Goal: Navigation & Orientation: Find specific page/section

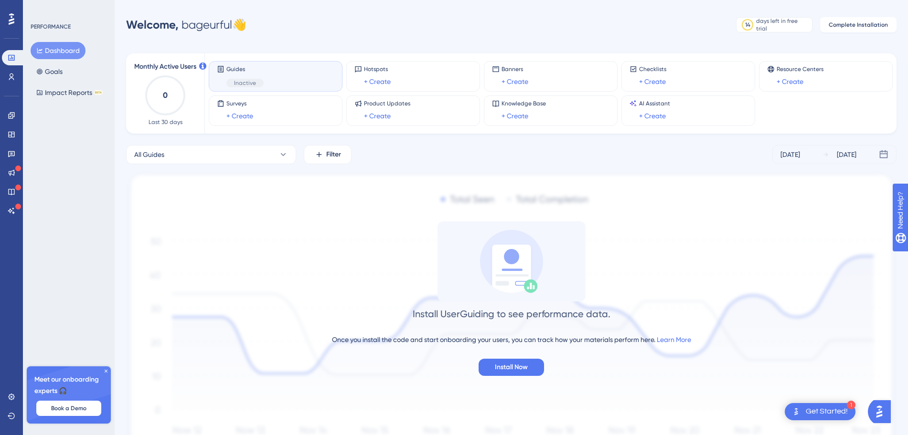
scroll to position [56, 0]
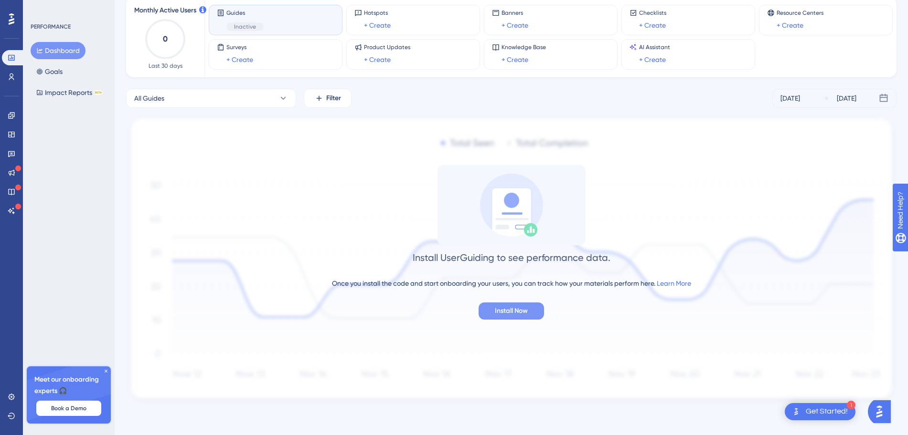
click at [527, 314] on span "Install Now" at bounding box center [511, 311] width 33 height 11
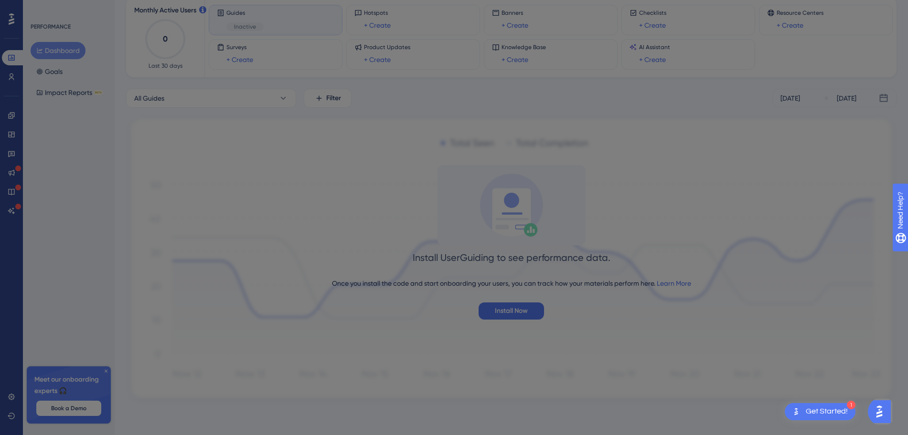
scroll to position [0, 0]
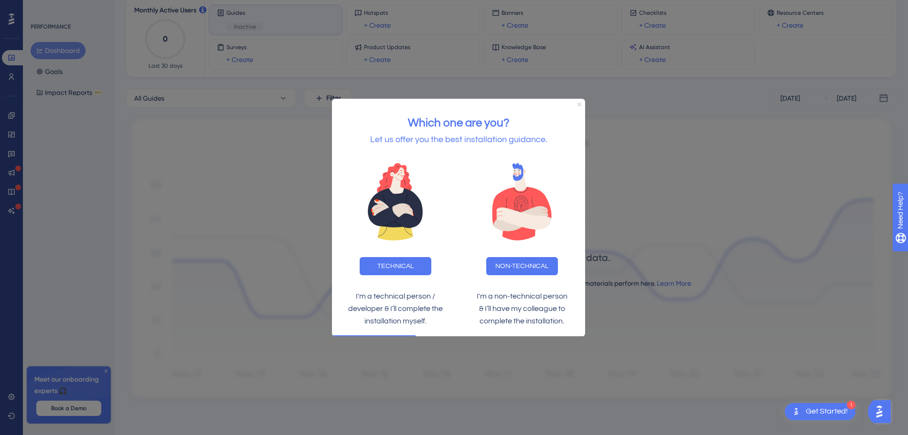
click at [580, 106] on icon "Close Preview" at bounding box center [579, 104] width 4 height 4
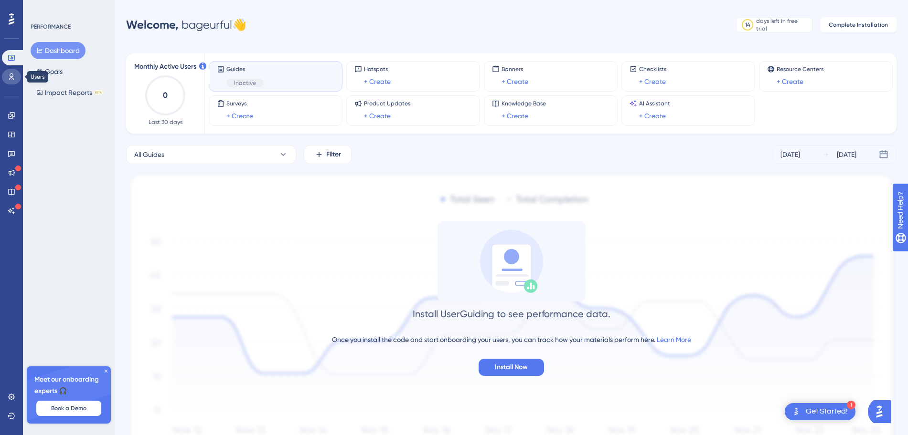
click at [20, 77] on link at bounding box center [11, 76] width 19 height 15
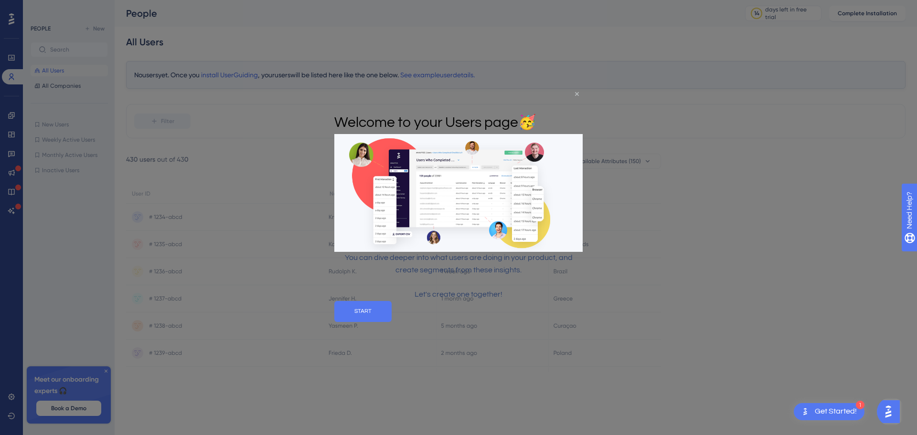
click at [578, 93] on icon "Close Preview" at bounding box center [577, 94] width 4 height 4
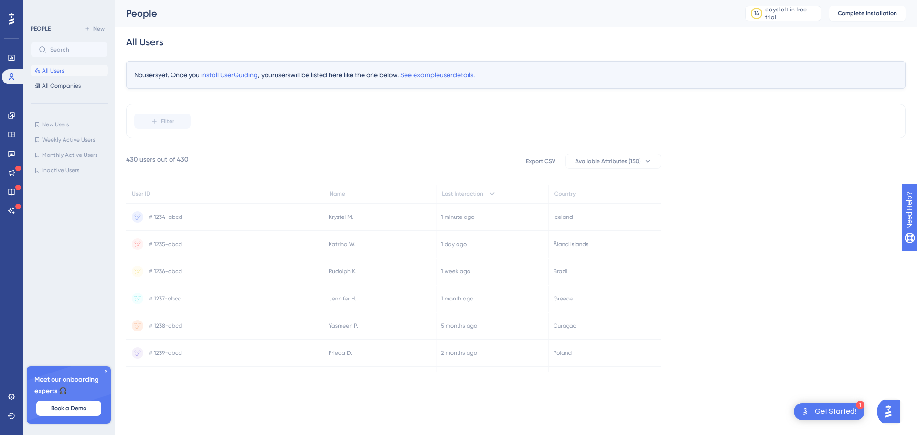
click at [891, 414] on img "Open AI Assistant Launcher" at bounding box center [887, 411] width 17 height 17
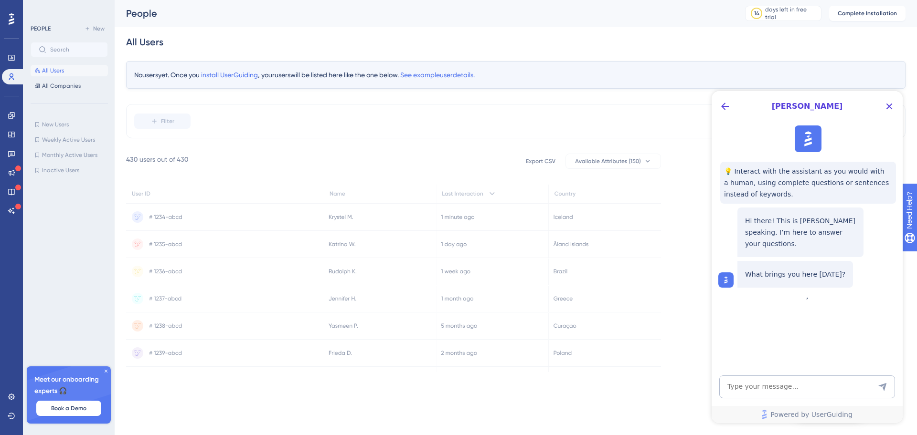
click at [428, 156] on icon at bounding box center [393, 274] width 535 height 241
click at [462, 73] on span "See example user details." at bounding box center [437, 75] width 74 height 8
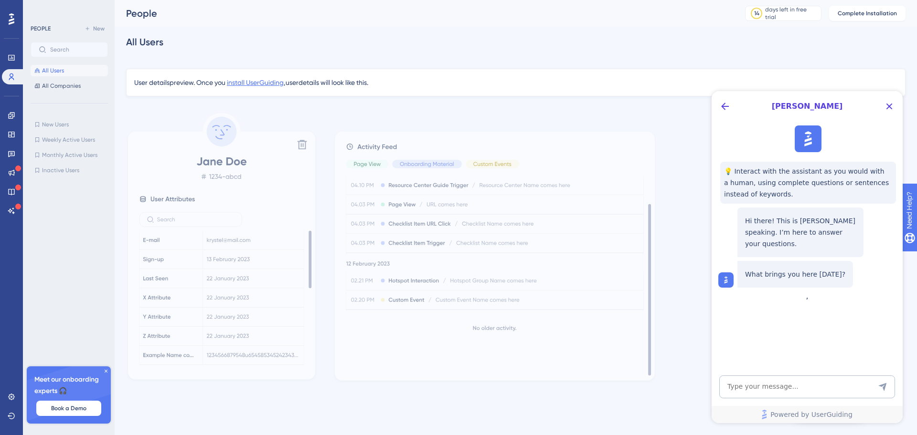
click at [274, 84] on span "install UserGuiding" at bounding box center [255, 83] width 57 height 8
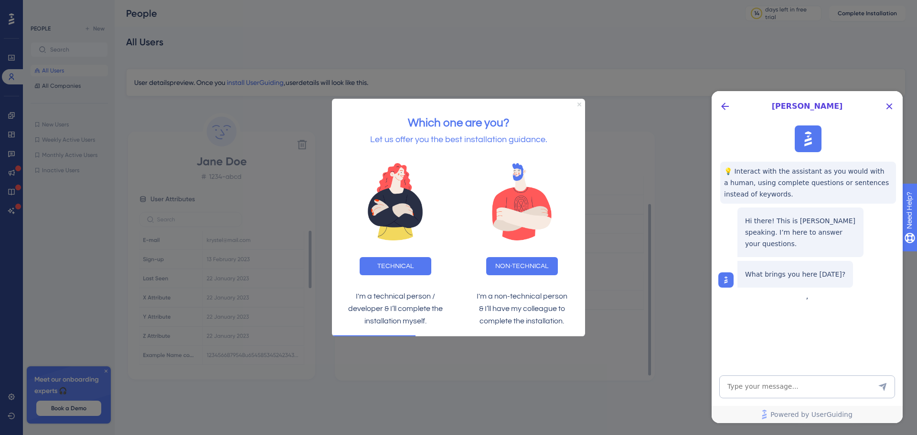
click at [578, 103] on icon "Close Preview" at bounding box center [579, 104] width 4 height 4
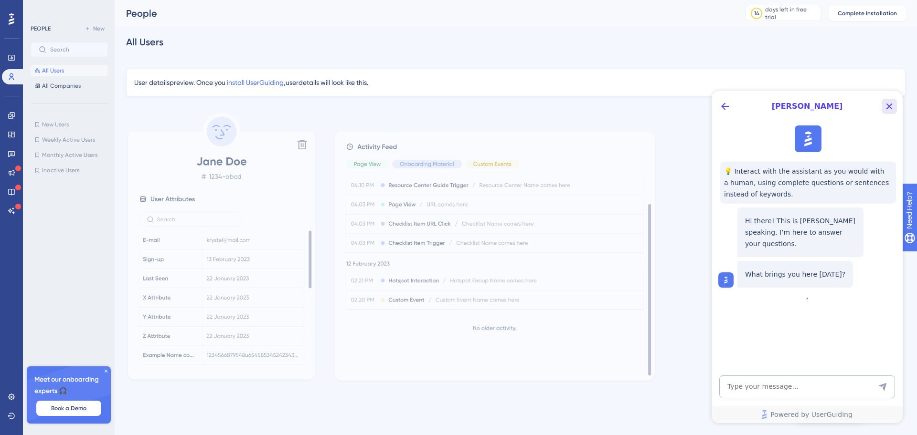
click at [891, 108] on icon "Close Button" at bounding box center [889, 107] width 6 height 6
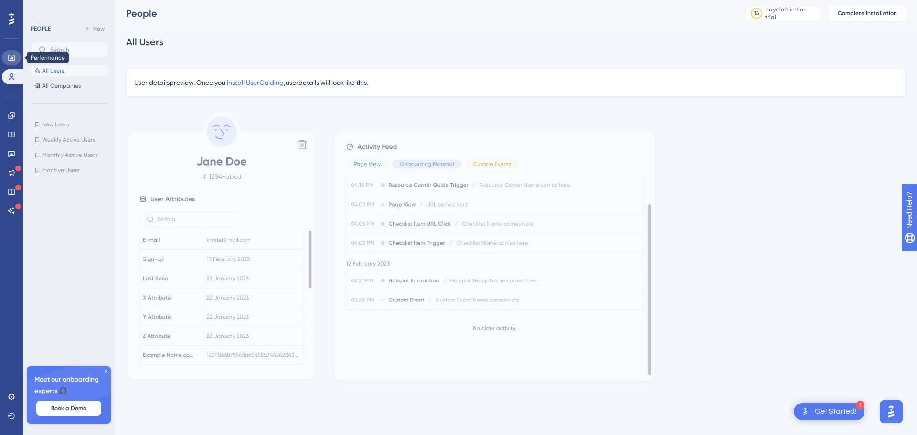
click at [11, 58] on icon at bounding box center [12, 58] width 8 height 8
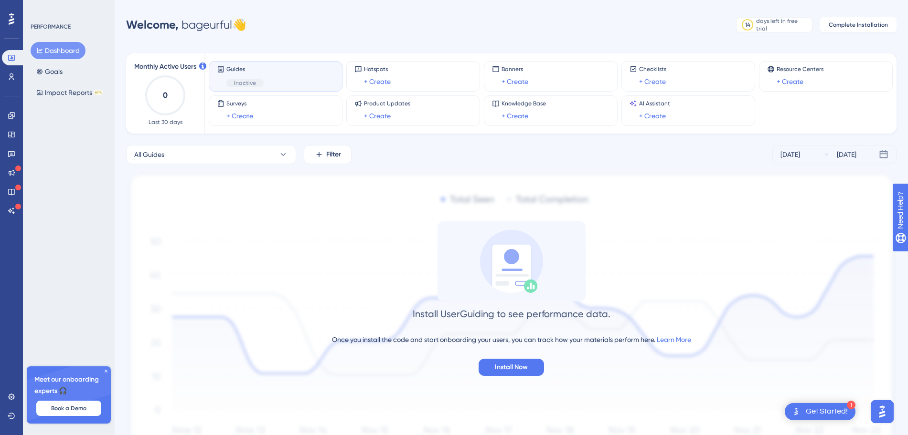
click at [13, 21] on icon at bounding box center [12, 19] width 6 height 12
